Goal: Share content: Share content

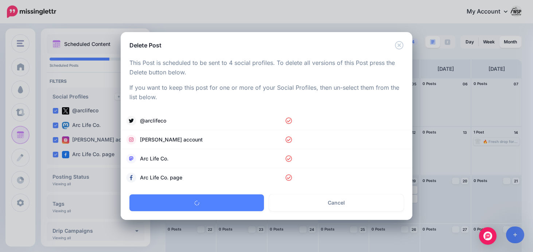
scroll to position [29, 0]
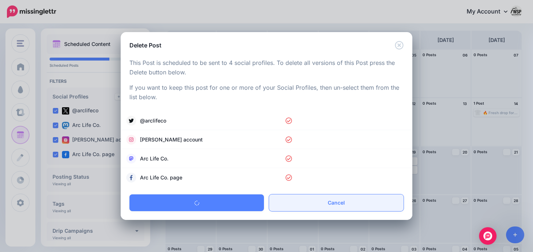
click at [319, 204] on link "Cancel" at bounding box center [336, 202] width 134 height 17
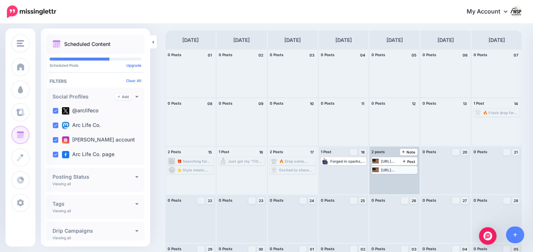
click at [407, 169] on div "[URL][DOMAIN_NAME] Our USA Flag Die-Cut Magnet is perfect for toolboxes, fridge…" at bounding box center [399, 170] width 36 height 4
click at [386, 180] on link "Edit" at bounding box center [383, 178] width 22 height 7
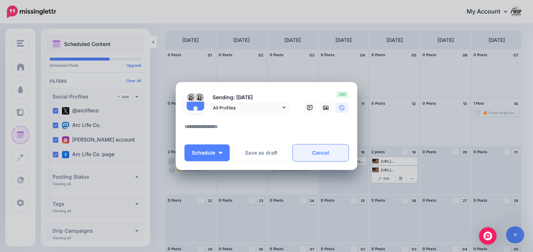
click at [322, 153] on link "Cancel" at bounding box center [321, 152] width 56 height 17
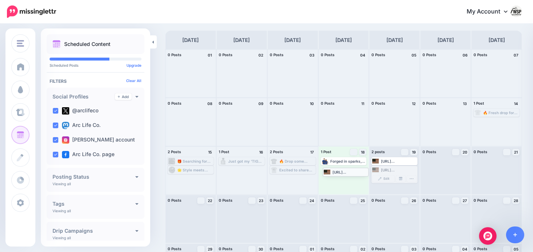
drag, startPoint x: 385, startPoint y: 172, endPoint x: 337, endPoint y: 174, distance: 48.8
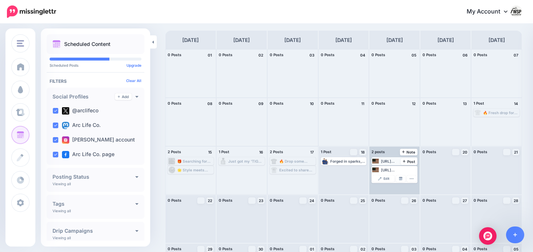
click at [399, 161] on div "[URL][DOMAIN_NAME] Our USA Flag Die-Cut Magnet is perfect for toolboxes, fridge…" at bounding box center [399, 161] width 36 height 4
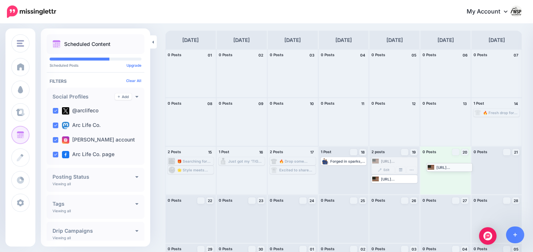
drag, startPoint x: 390, startPoint y: 162, endPoint x: 446, endPoint y: 166, distance: 55.9
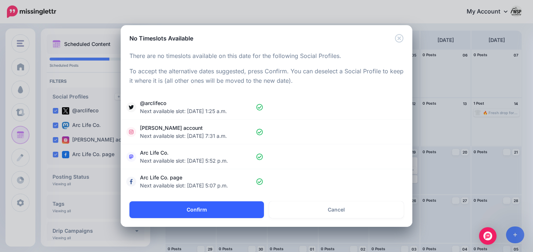
click at [219, 216] on button "Confirm" at bounding box center [196, 209] width 134 height 17
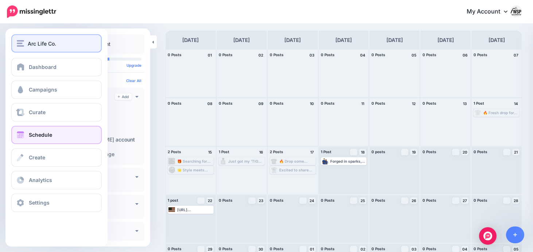
click at [39, 42] on span "Arc Life Co." at bounding box center [42, 43] width 28 height 8
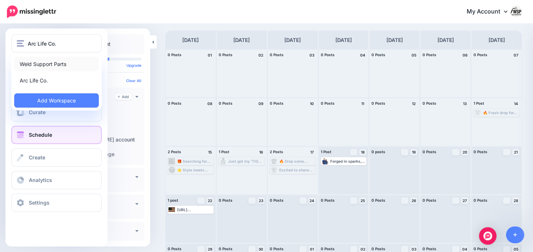
click at [44, 63] on link "Weld Support Parts" at bounding box center [56, 64] width 85 height 14
